Goal: Find specific page/section

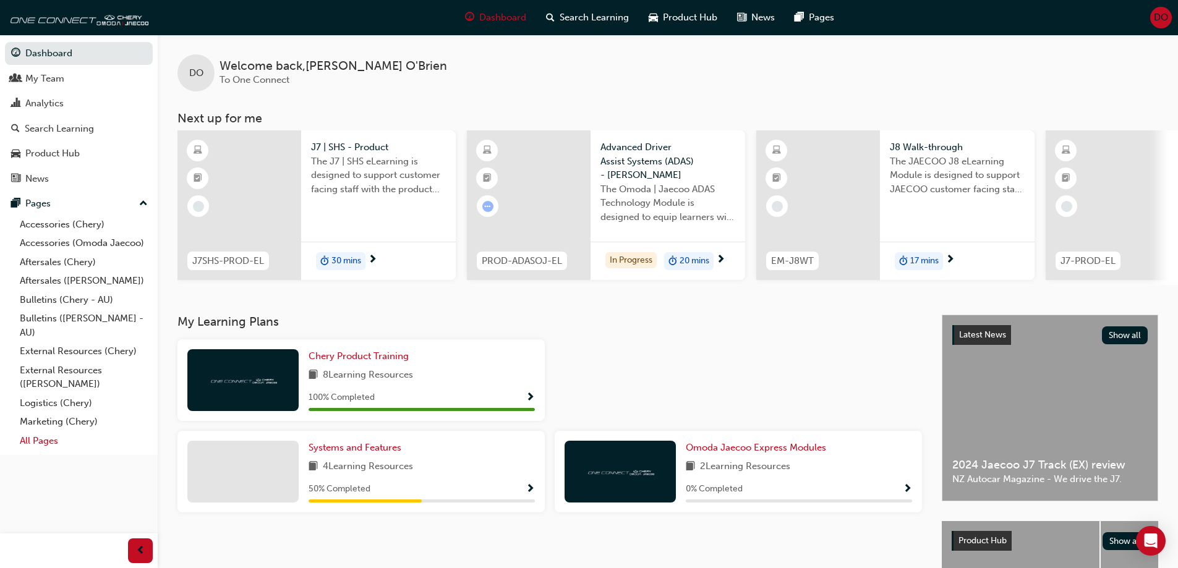
click at [49, 435] on link "All Pages" at bounding box center [84, 441] width 138 height 19
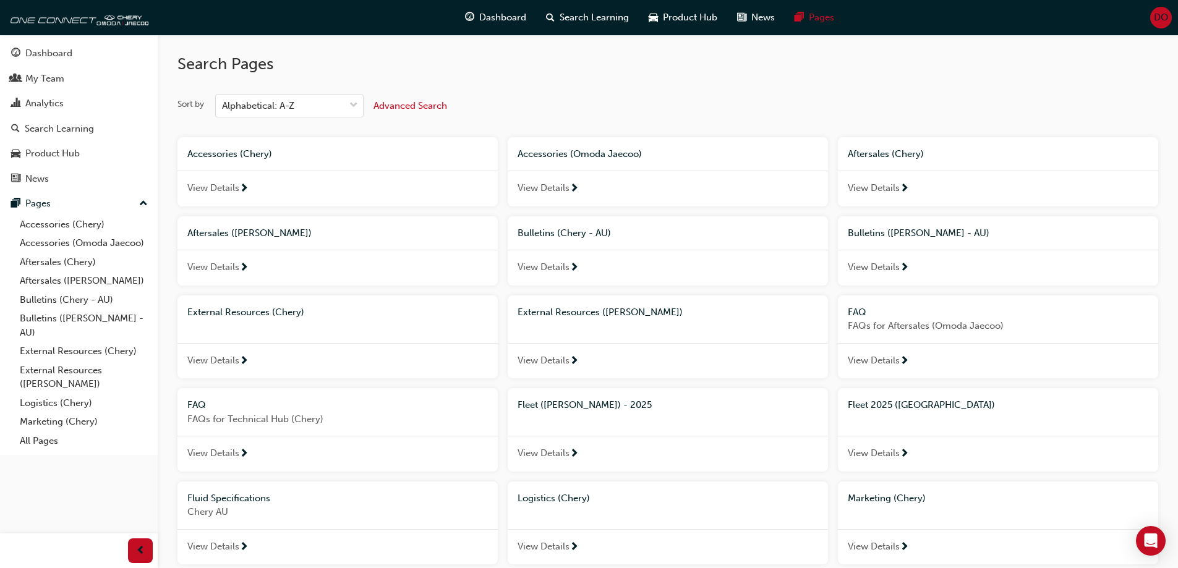
click at [892, 404] on span "Fleet 2025 ([GEOGRAPHIC_DATA])" at bounding box center [921, 405] width 147 height 11
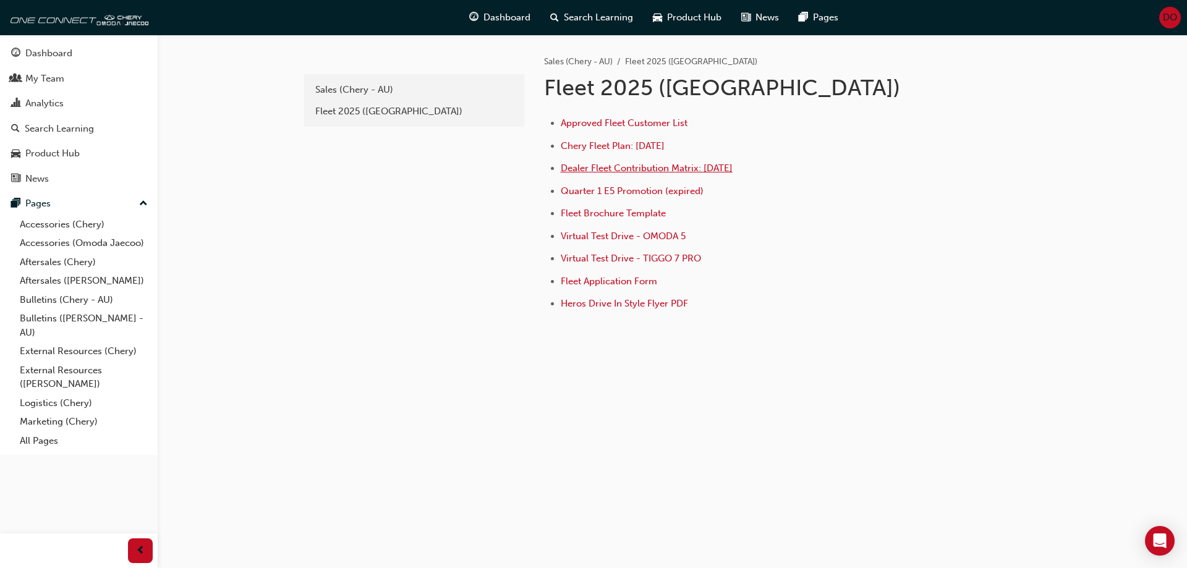
click at [665, 168] on span "Dealer Fleet Contribution Matrix: [DATE]" at bounding box center [647, 168] width 172 height 11
